Goal: Find specific page/section: Find specific page/section

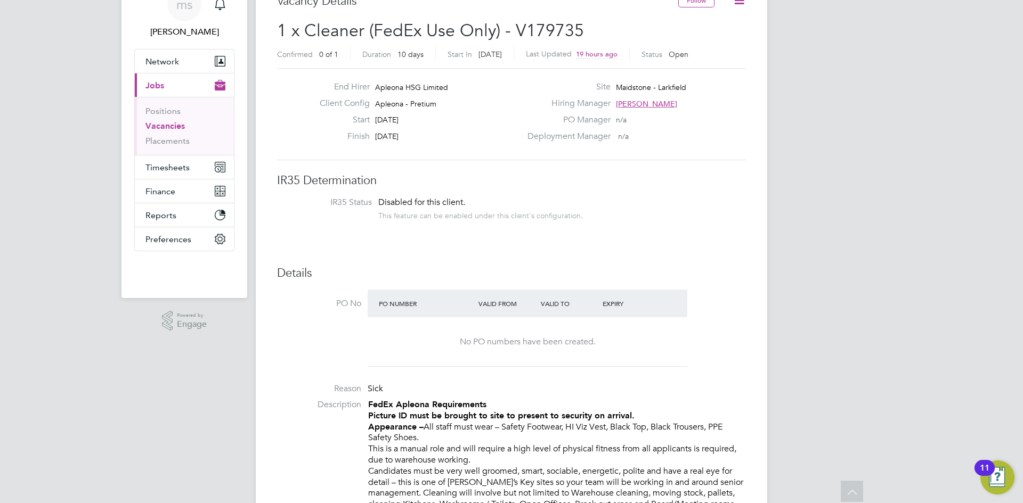
scroll to position [31, 75]
drag, startPoint x: 614, startPoint y: 86, endPoint x: 686, endPoint y: 93, distance: 72.3
click at [686, 93] on div "Site [GEOGRAPHIC_DATA] - [GEOGRAPHIC_DATA]" at bounding box center [635, 90] width 229 height 17
copy span "Maidstone - Larkfield"
click at [188, 71] on button "Network" at bounding box center [184, 61] width 99 height 23
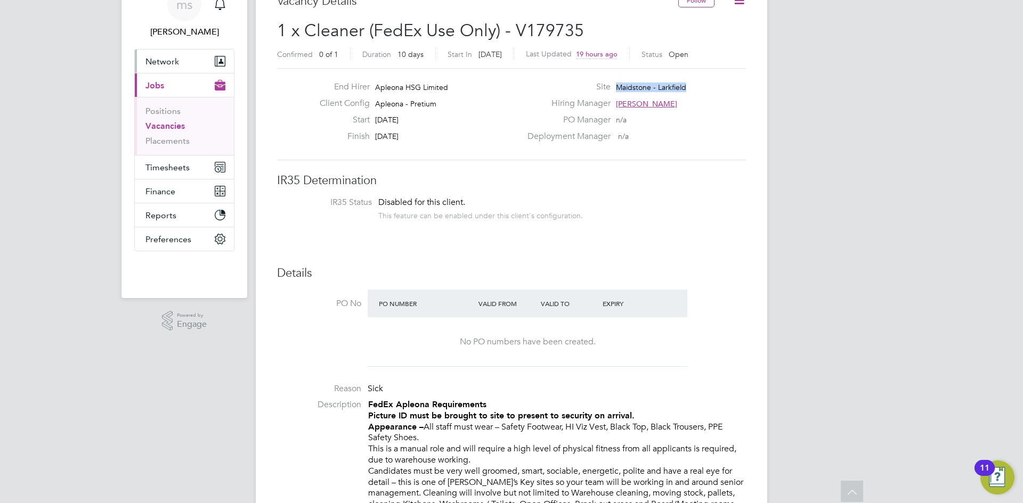
click at [177, 57] on span "Network" at bounding box center [162, 61] width 34 height 10
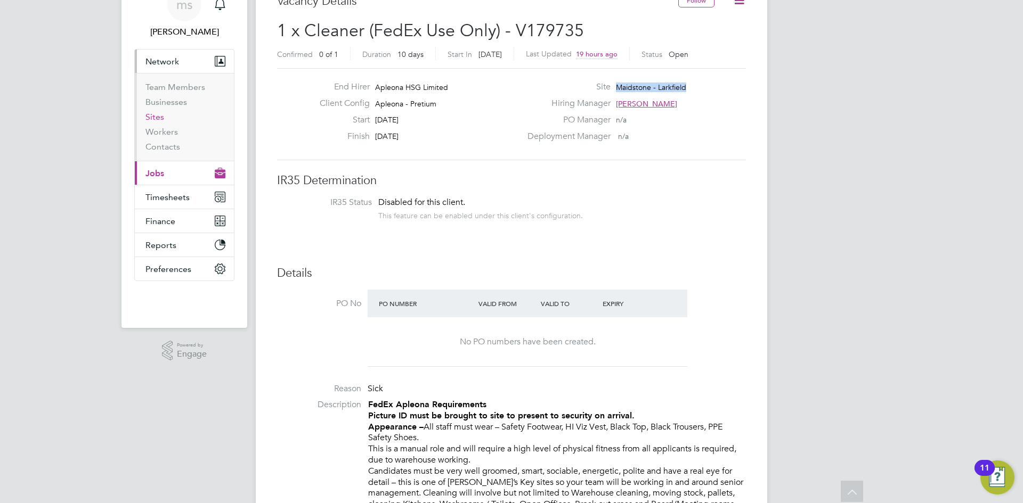
click at [151, 117] on link "Sites" at bounding box center [154, 117] width 19 height 10
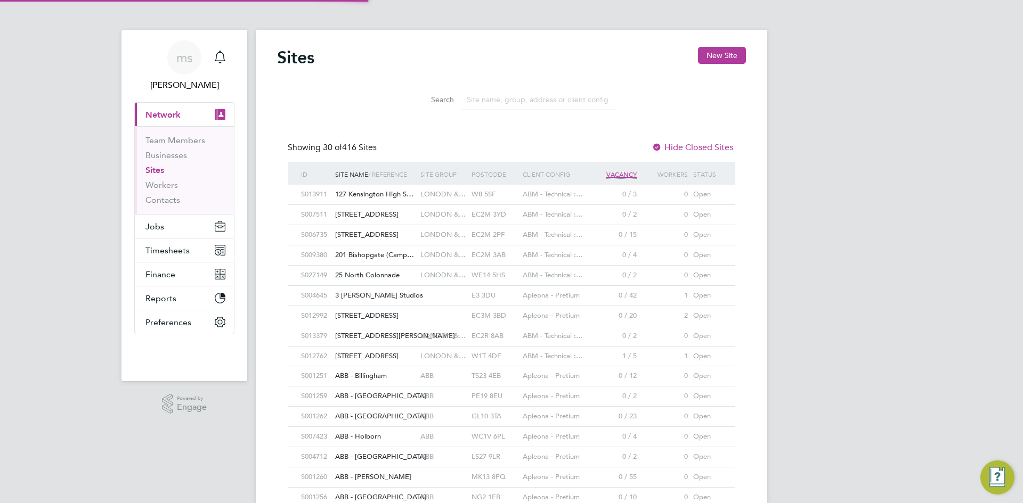
click at [491, 99] on input at bounding box center [539, 99] width 156 height 21
paste input "Maidstone - Larkfield"
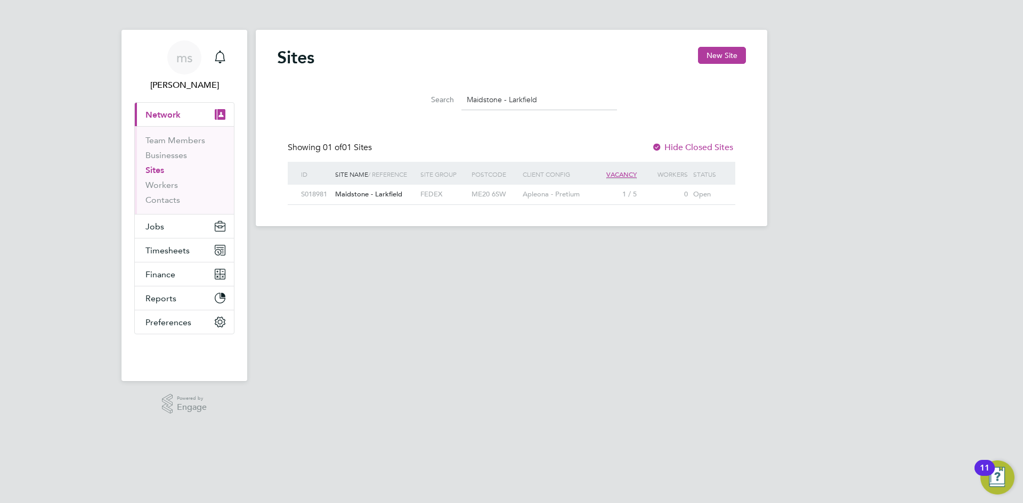
type input "Maidstone - Larkfield"
click at [402, 190] on div "Maidstone - Larkfield" at bounding box center [374, 195] width 85 height 20
